Goal: Information Seeking & Learning: Find specific fact

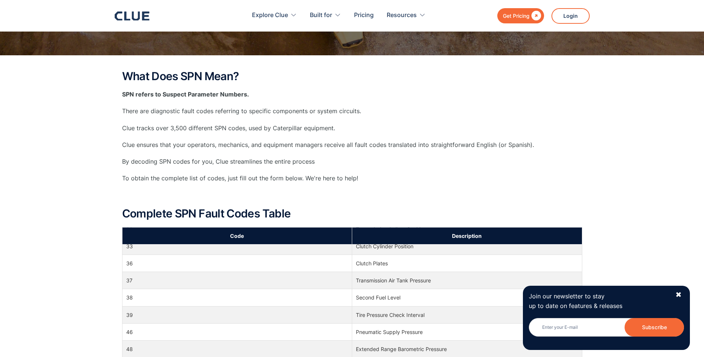
scroll to position [297, 0]
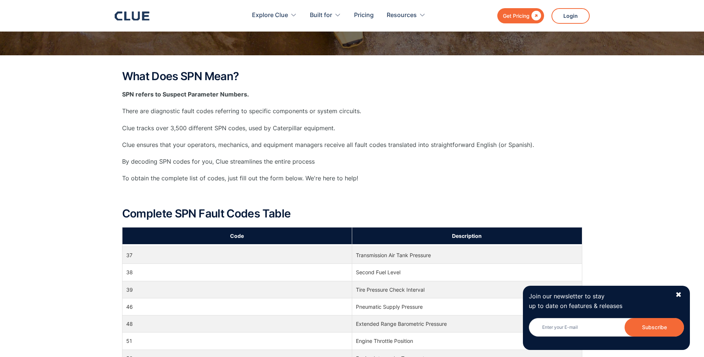
click at [682, 294] on div "Join our newsletter to stay up to date on features & releases Newsletter Subscr…" at bounding box center [606, 318] width 167 height 64
click at [679, 294] on div "✖" at bounding box center [679, 294] width 6 height 9
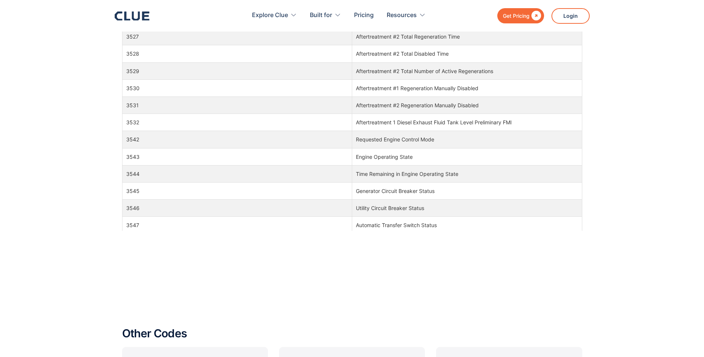
scroll to position [668, 0]
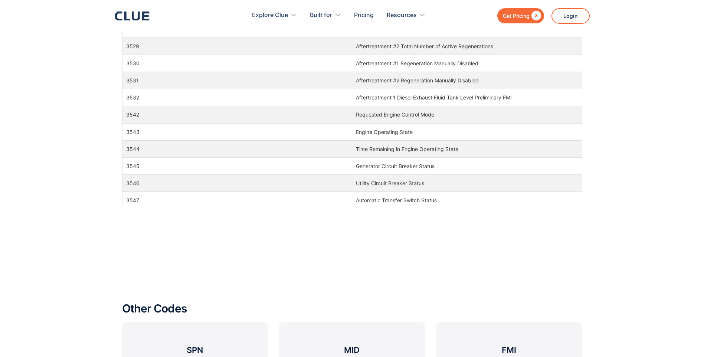
drag, startPoint x: 582, startPoint y: 103, endPoint x: 580, endPoint y: 107, distance: 4.3
drag, startPoint x: 580, startPoint y: 107, endPoint x: 611, endPoint y: 92, distance: 34.7
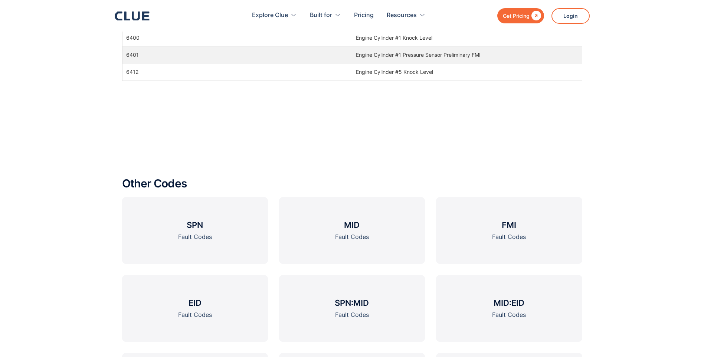
scroll to position [817, 0]
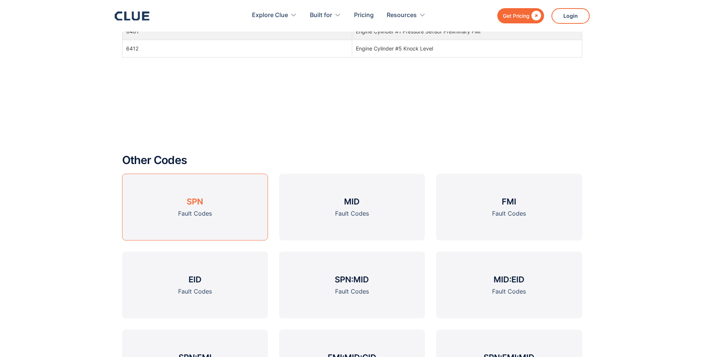
click at [213, 212] on link "SPN Fault Codes" at bounding box center [195, 207] width 146 height 67
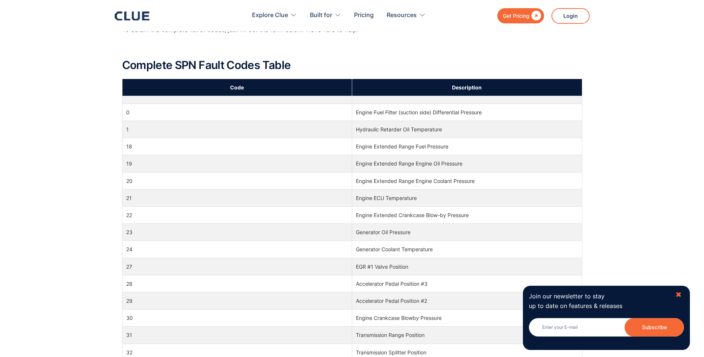
click at [678, 294] on div "✖" at bounding box center [679, 294] width 6 height 9
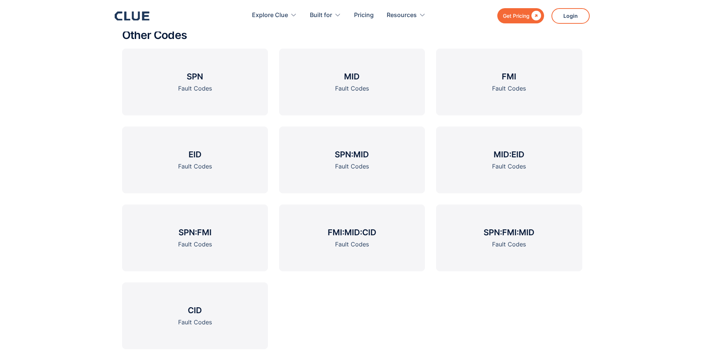
scroll to position [928, 0]
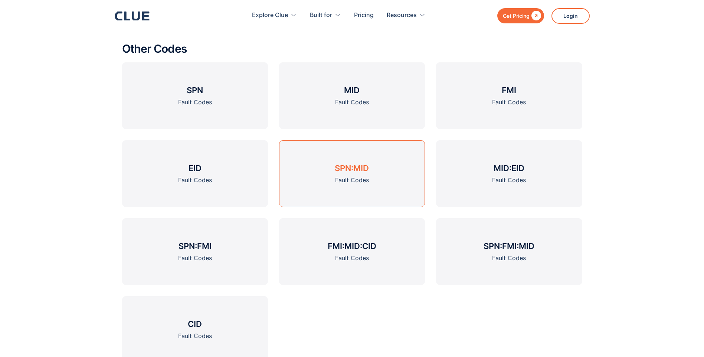
click at [378, 175] on link "SPN:MID Fault Codes" at bounding box center [352, 173] width 146 height 67
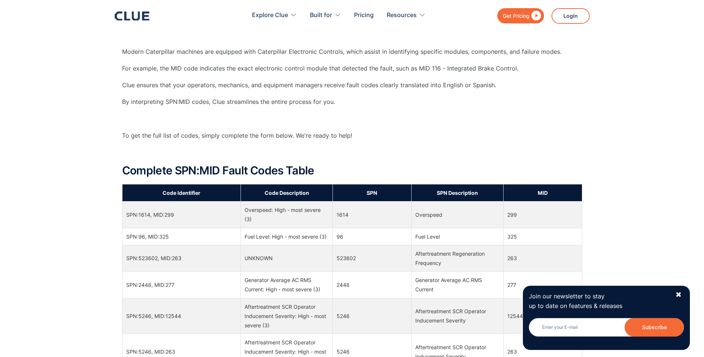
scroll to position [297, 0]
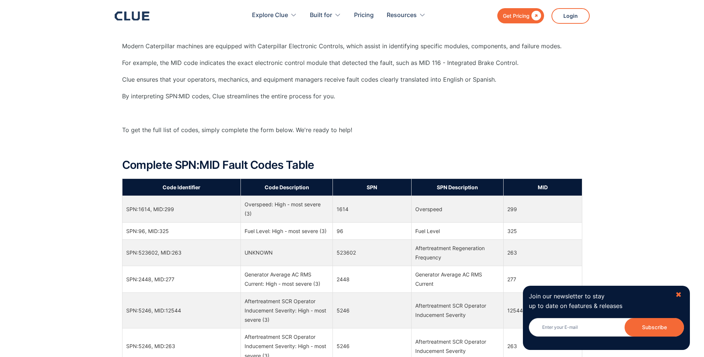
click at [676, 293] on div "✖" at bounding box center [679, 294] width 6 height 9
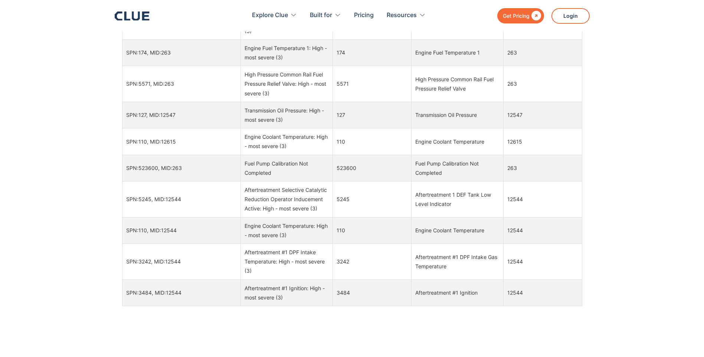
scroll to position [705, 0]
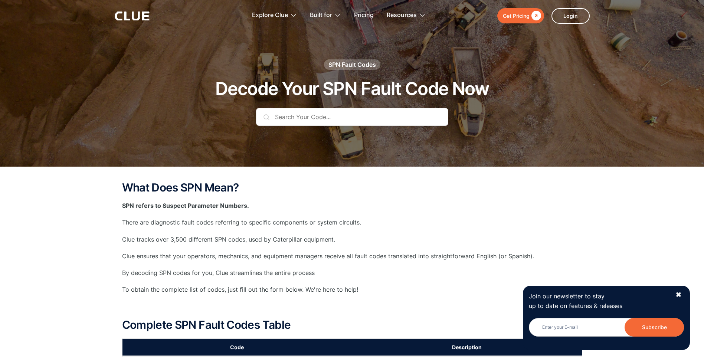
click at [358, 115] on input "text" at bounding box center [352, 117] width 192 height 18
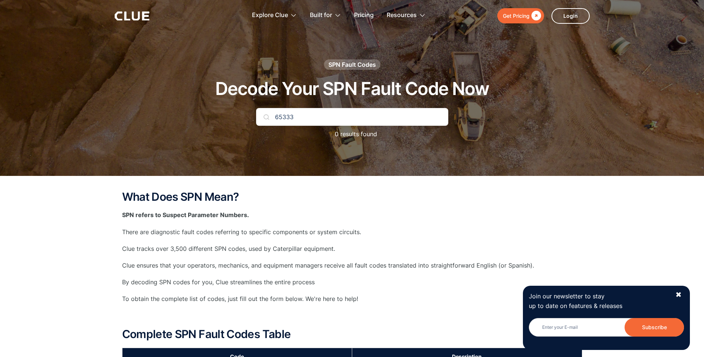
type input "65333"
drag, startPoint x: 304, startPoint y: 110, endPoint x: 203, endPoint y: 115, distance: 101.1
click at [203, 115] on div "SPN Fault Codes Decode Your SPN Fault Code Now 65333 0 results found" at bounding box center [352, 102] width 438 height 87
click at [291, 116] on input "text" at bounding box center [352, 117] width 192 height 18
type input "130869"
